Goal: Task Accomplishment & Management: Manage account settings

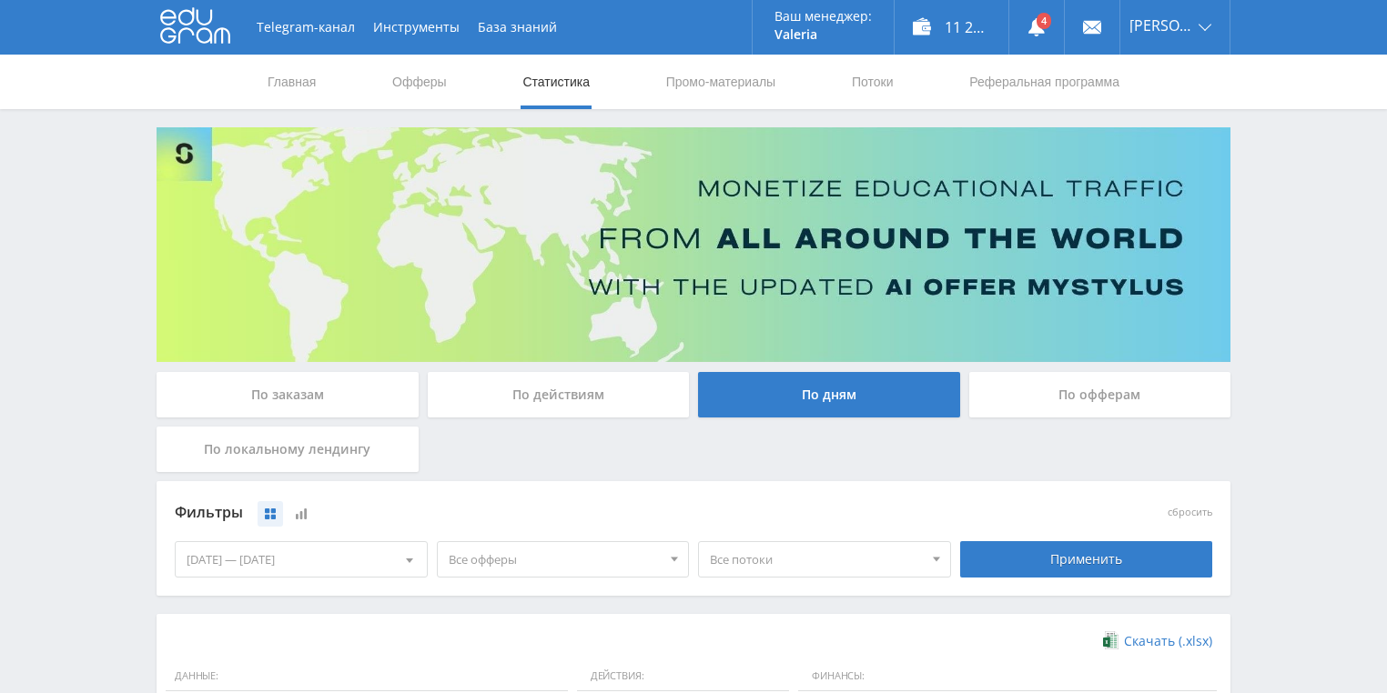
scroll to position [437, 0]
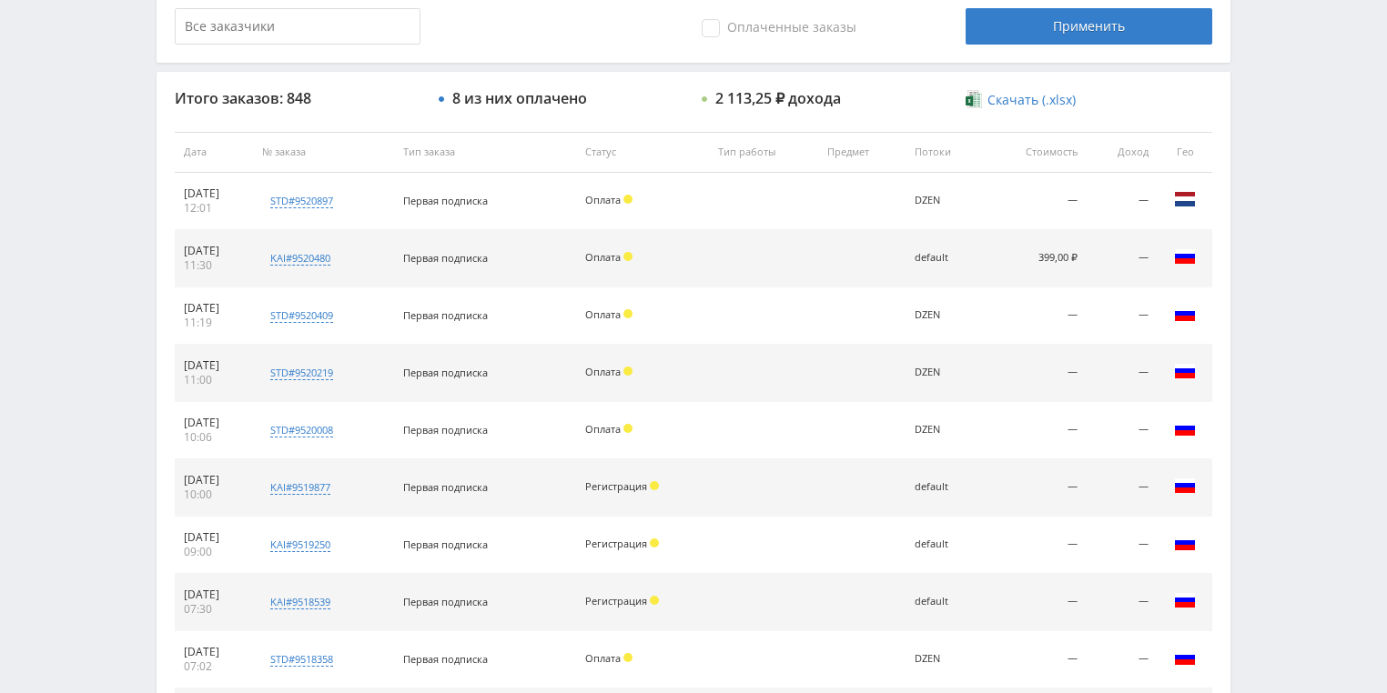
scroll to position [321, 0]
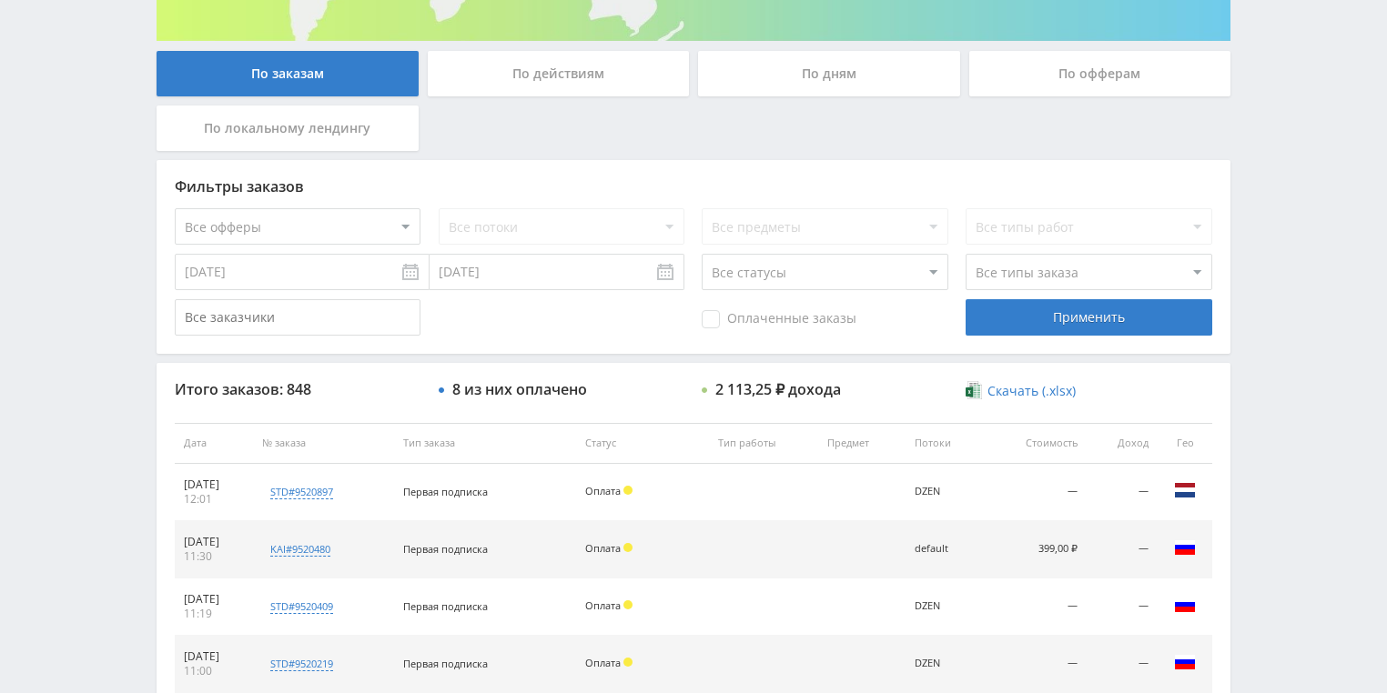
click at [536, 80] on div "По действиям" at bounding box center [559, 73] width 262 height 45
click at [541, 83] on div "По действиям" at bounding box center [559, 73] width 262 height 45
click at [0, 0] on input "По действиям" at bounding box center [0, 0] width 0 height 0
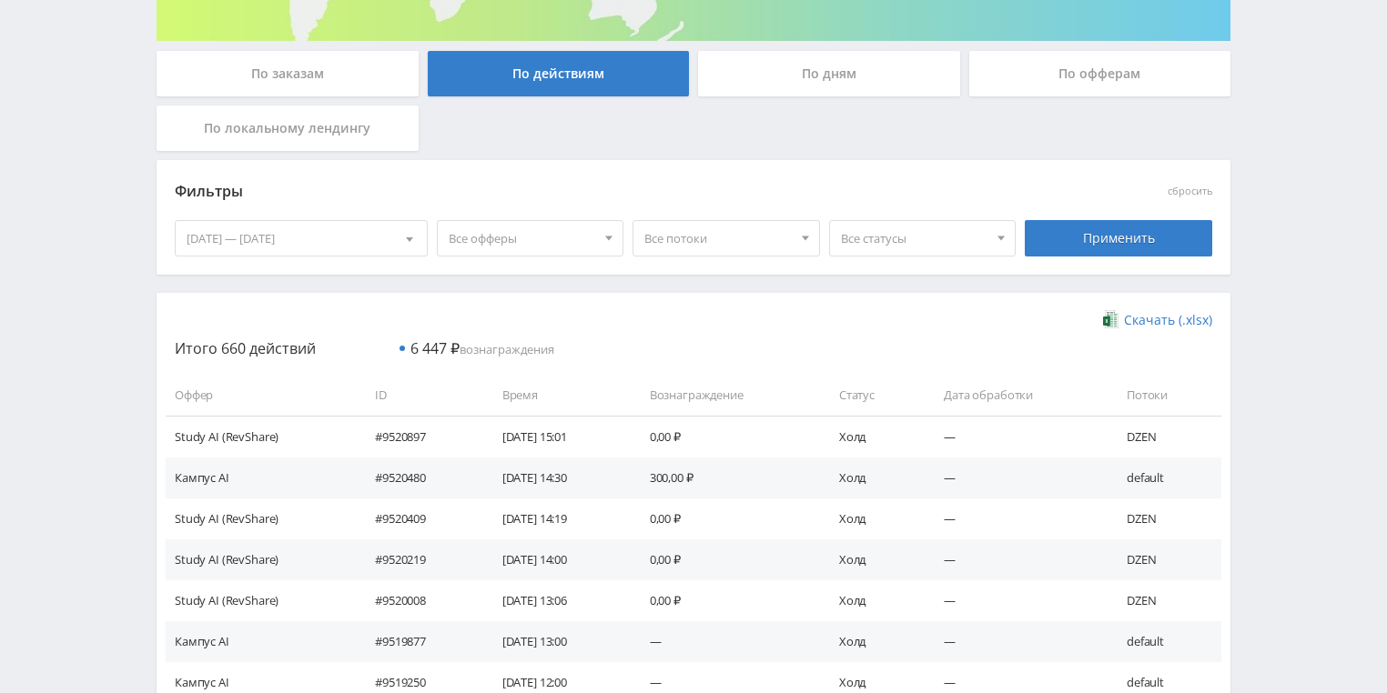
click at [782, 73] on div "По дням" at bounding box center [829, 73] width 262 height 45
click at [0, 0] on input "По дням" at bounding box center [0, 0] width 0 height 0
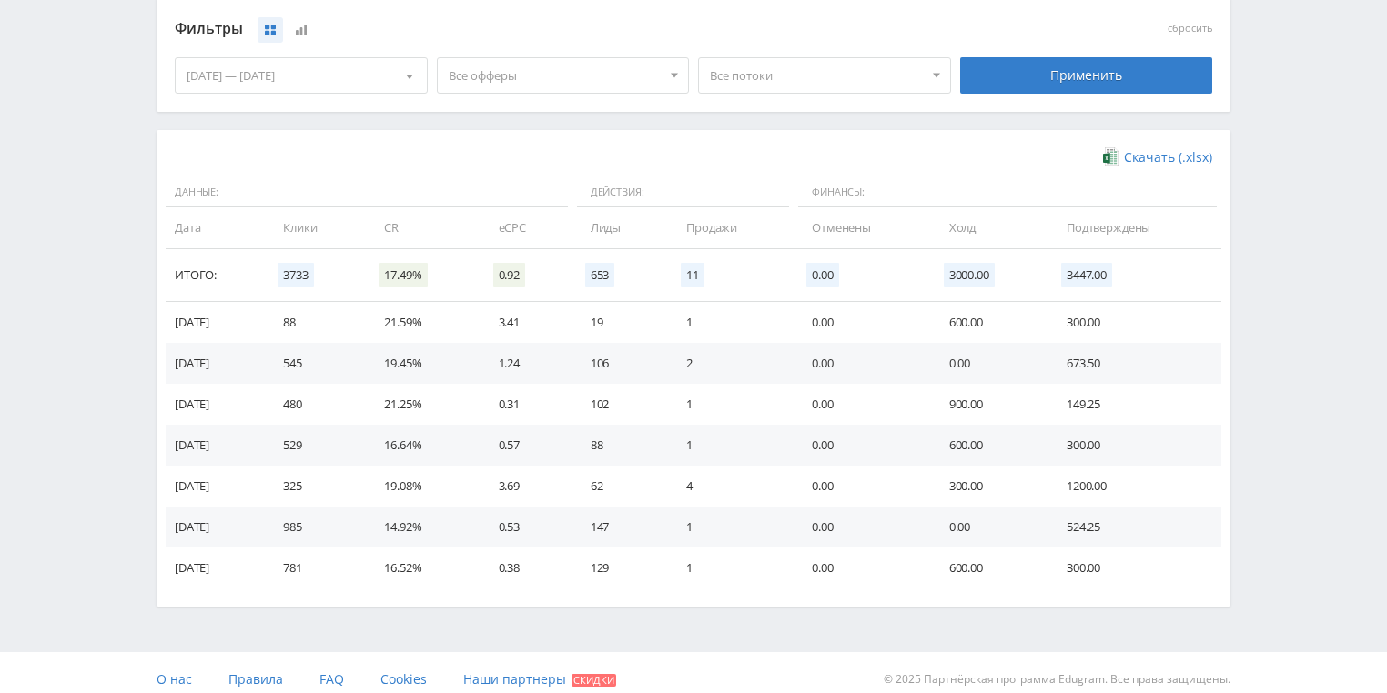
scroll to position [496, 0]
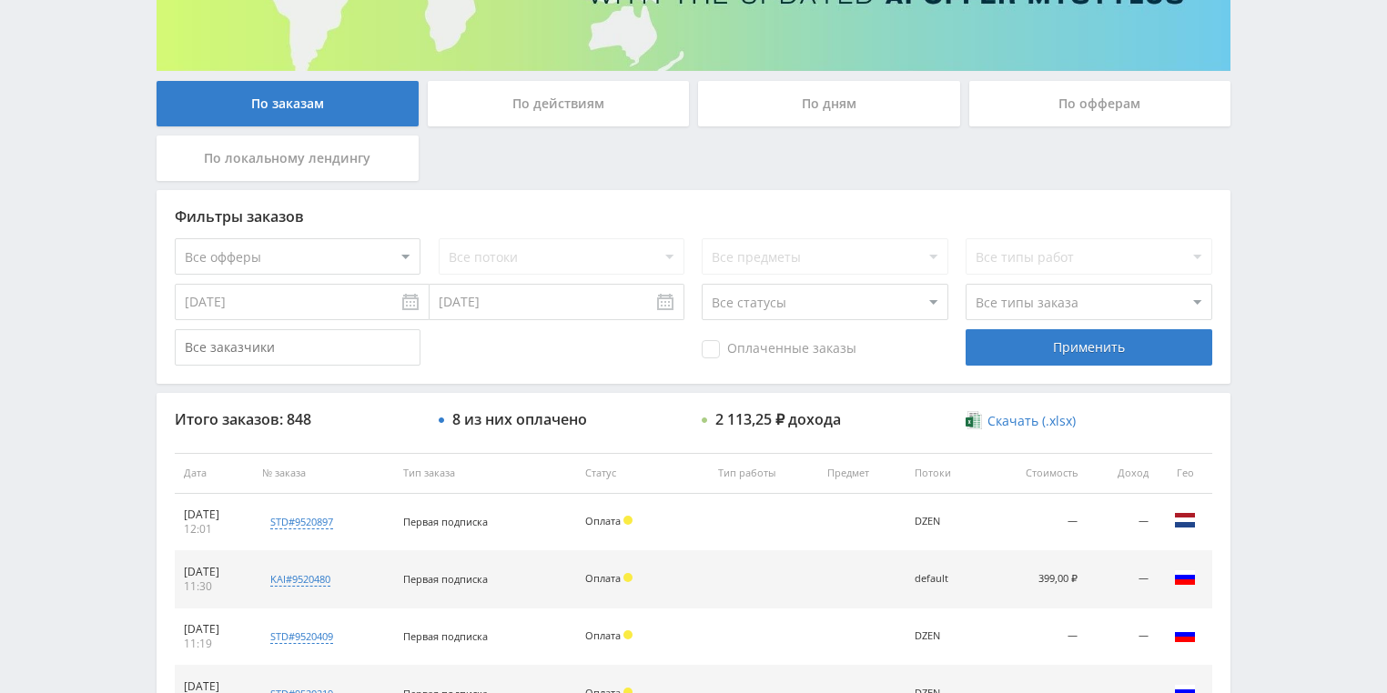
scroll to position [364, 0]
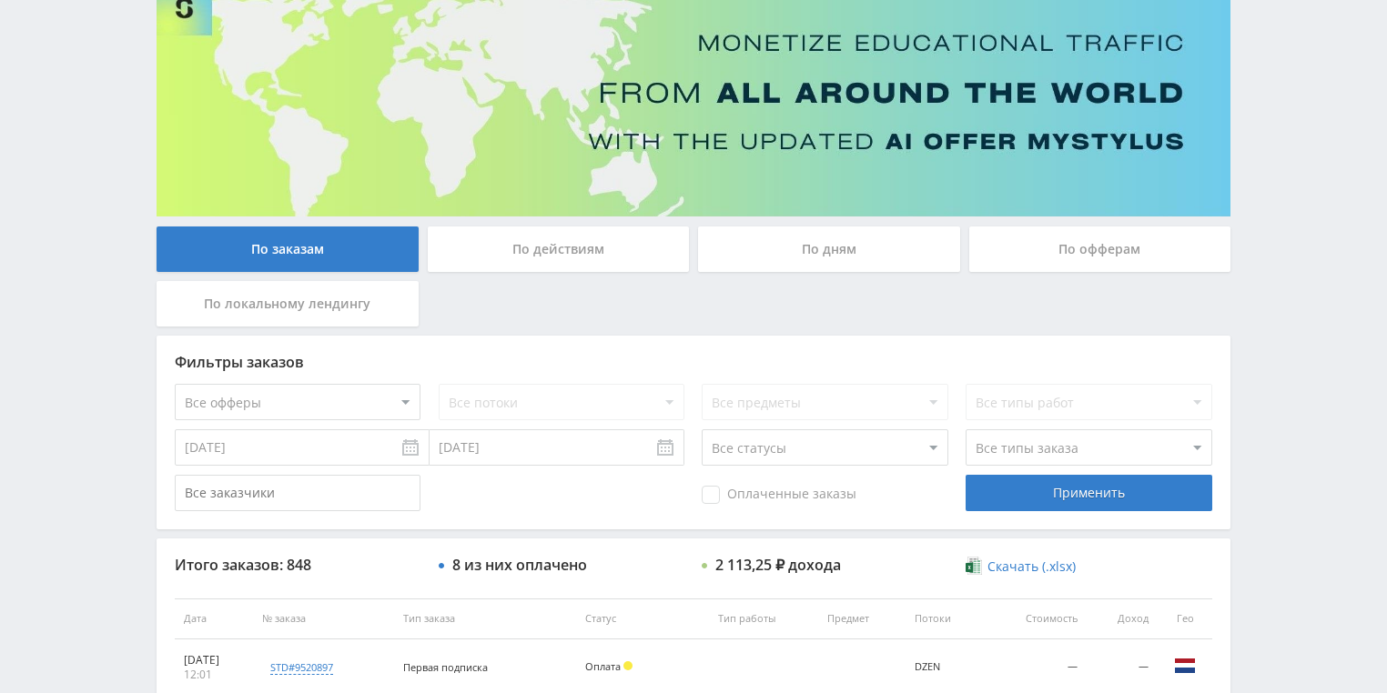
click at [535, 238] on div "По действиям" at bounding box center [559, 249] width 262 height 45
click at [0, 0] on input "По действиям" at bounding box center [0, 0] width 0 height 0
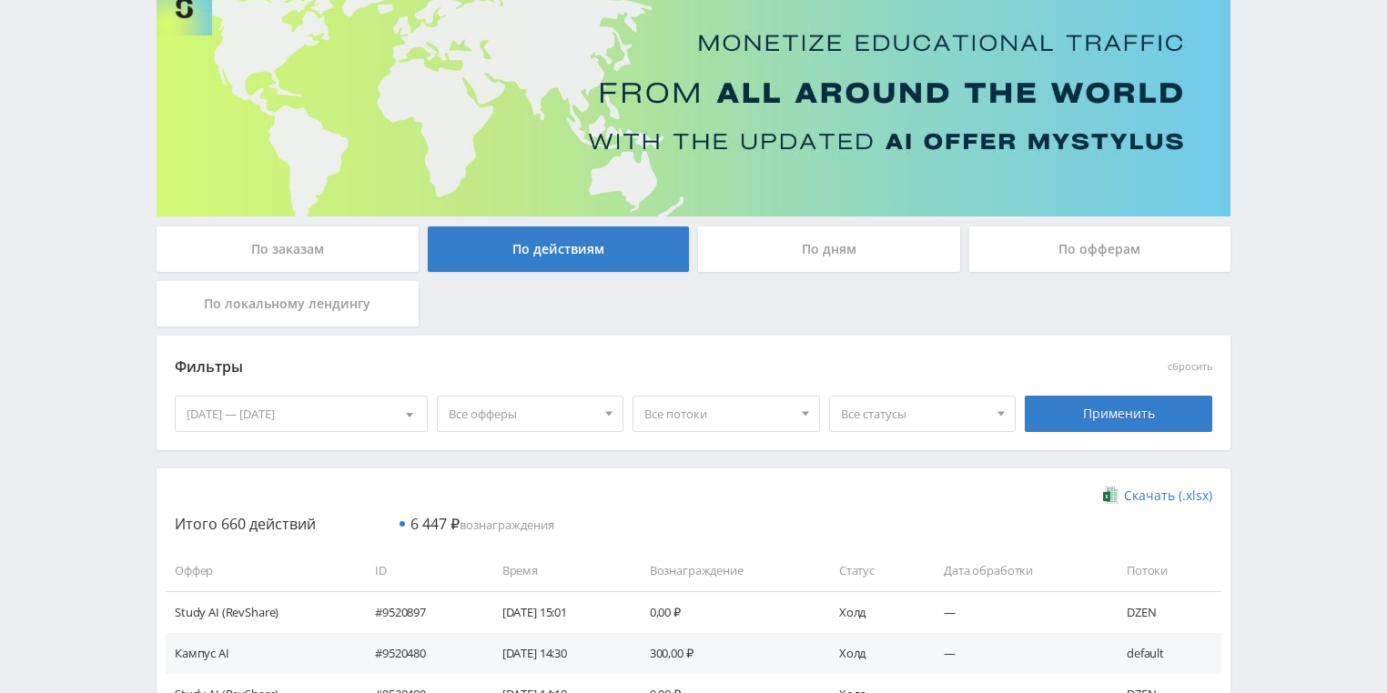
click at [823, 233] on div "По дням" at bounding box center [829, 249] width 262 height 45
click at [0, 0] on input "По дням" at bounding box center [0, 0] width 0 height 0
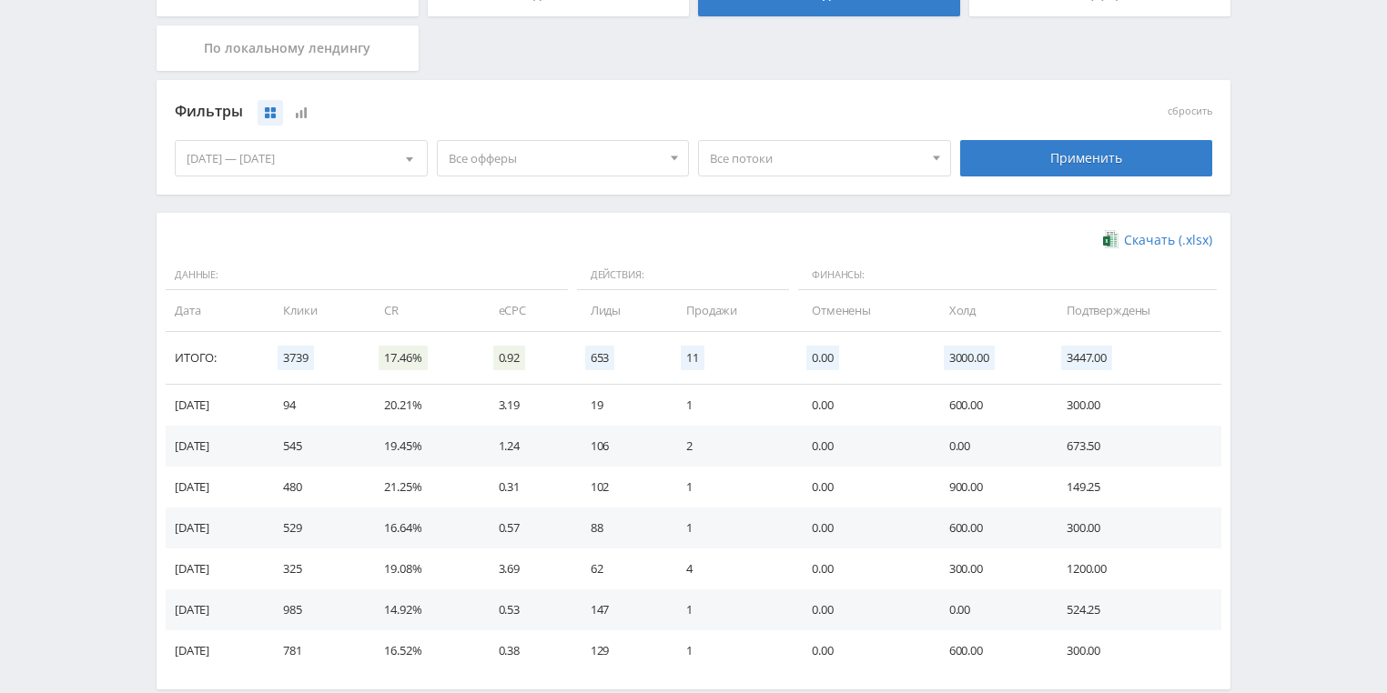
scroll to position [437, 0]
